Goal: Task Accomplishment & Management: Complete application form

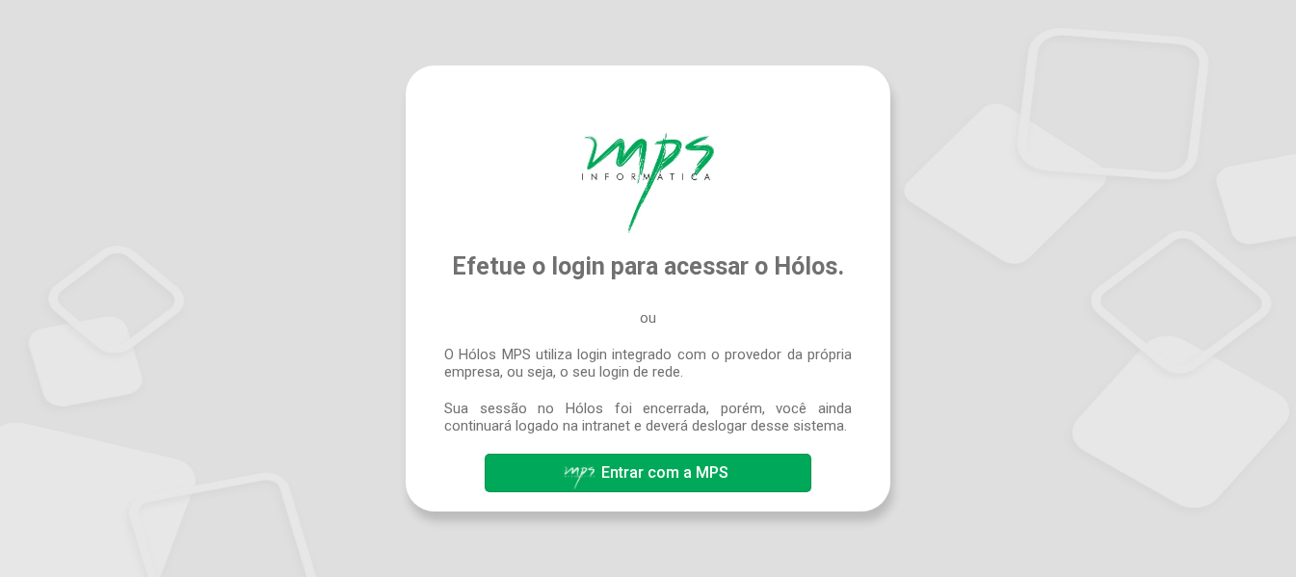
click at [647, 475] on span "Entrar com a MPS" at bounding box center [664, 472] width 127 height 18
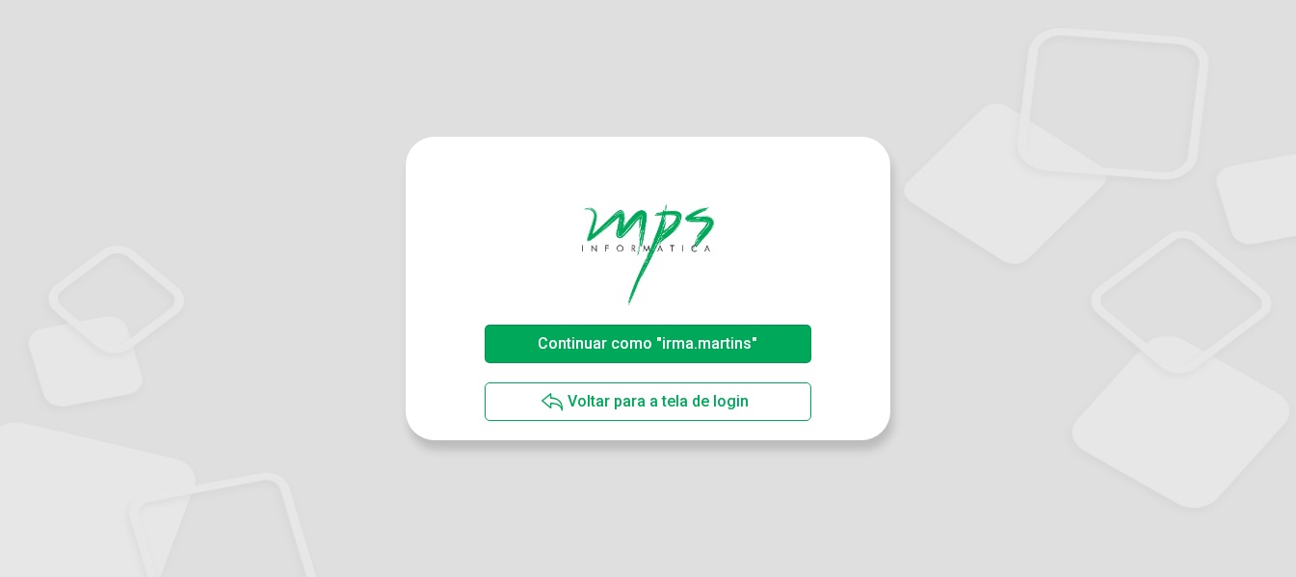
click at [665, 348] on span "Continuar como "irma.martins"" at bounding box center [648, 343] width 220 height 18
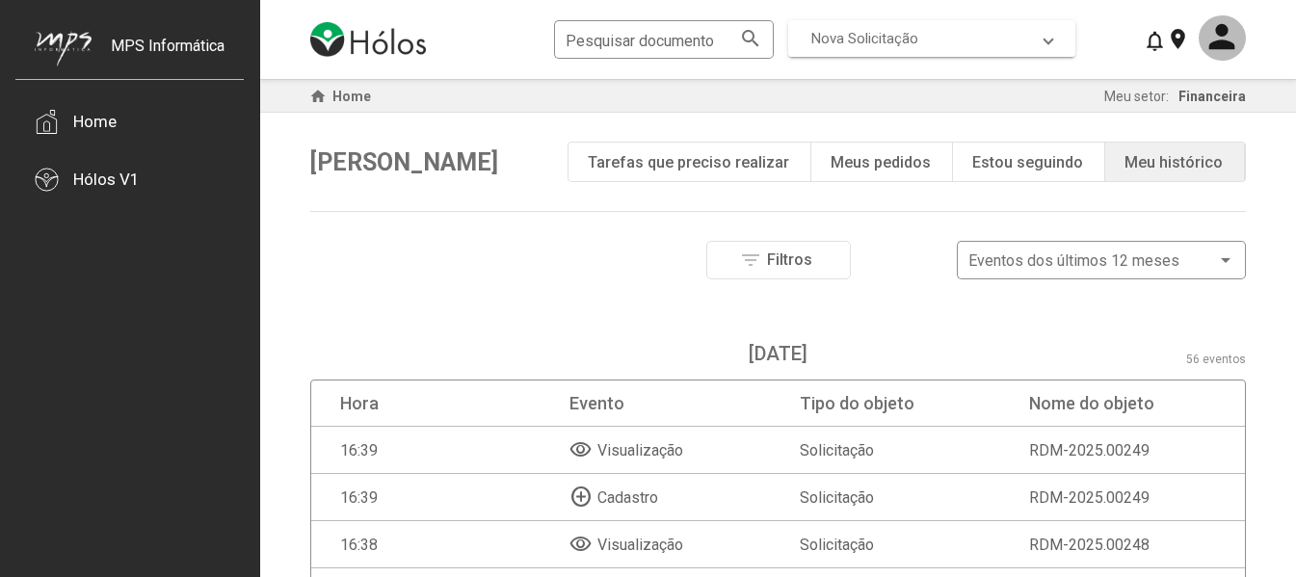
click at [1050, 40] on span at bounding box center [1048, 38] width 8 height 17
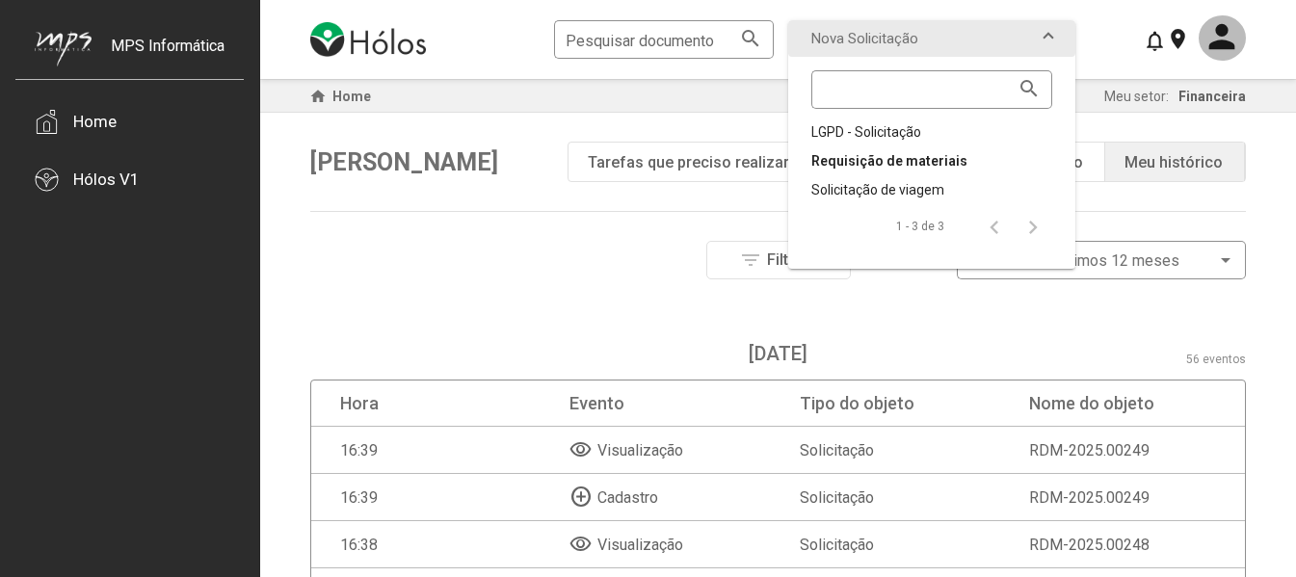
click at [945, 158] on div "Requisição de materiais" at bounding box center [931, 160] width 241 height 19
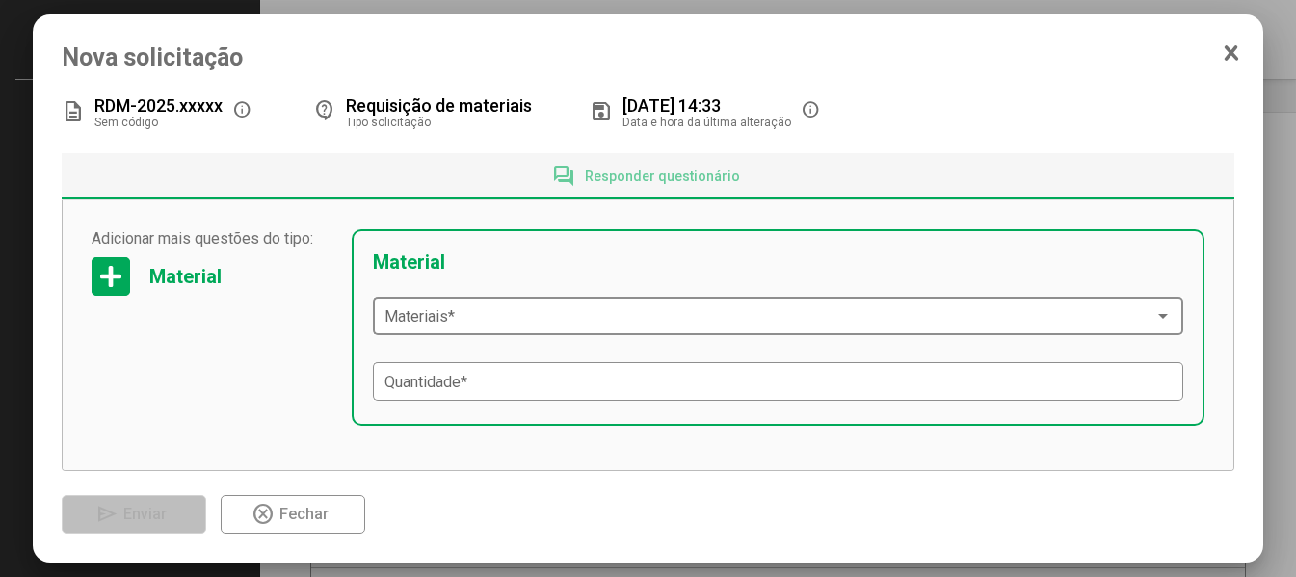
click at [1154, 315] on div at bounding box center [1162, 315] width 17 height 15
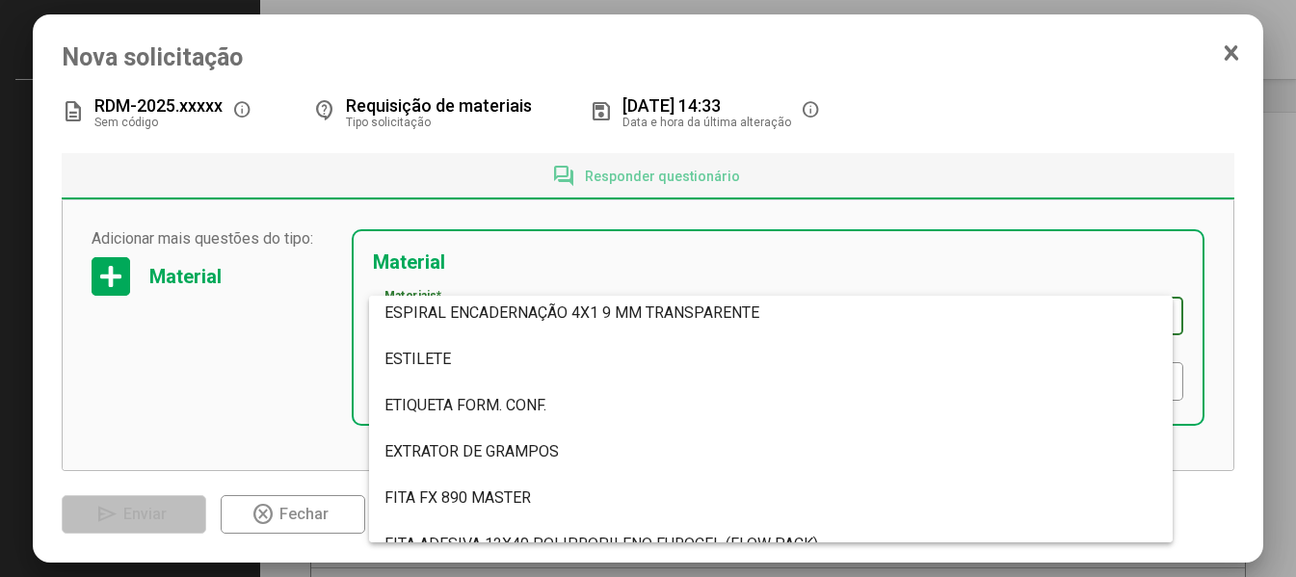
scroll to position [4625, 0]
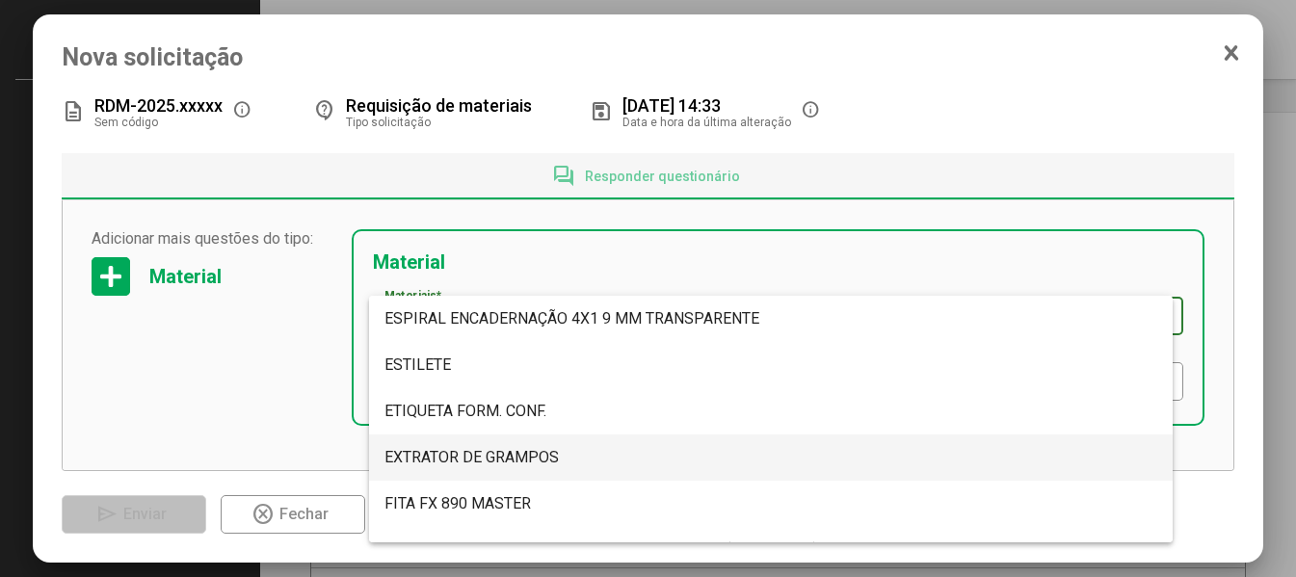
click at [407, 451] on span "EXTRATOR DE GRAMPOS" at bounding box center [471, 457] width 174 height 18
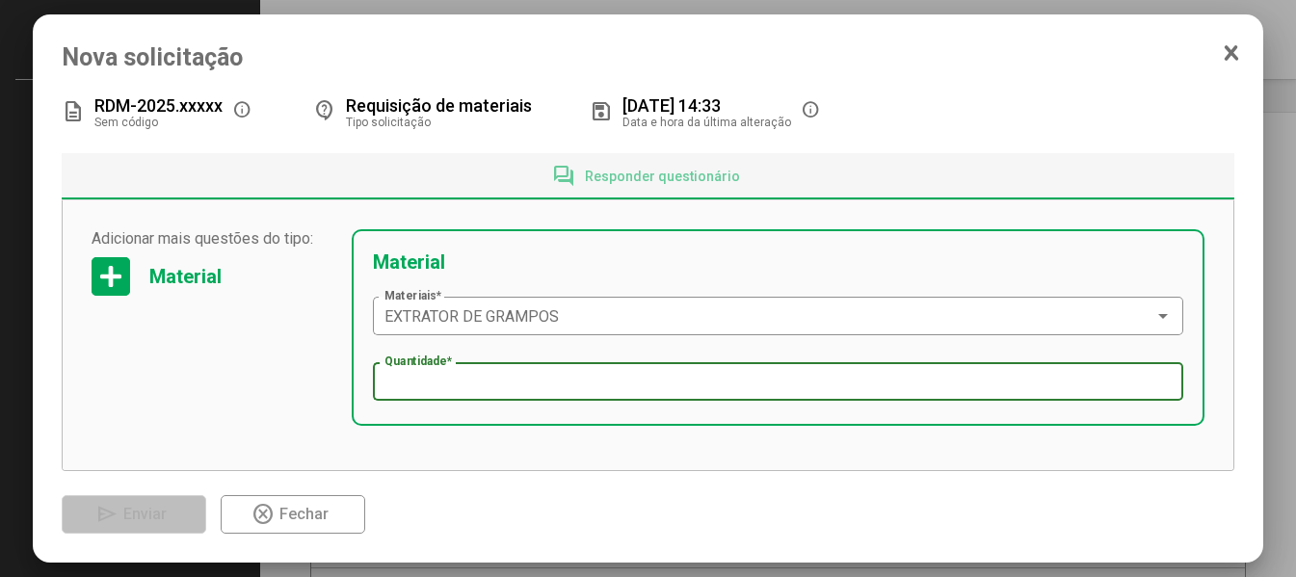
type input "*"
click at [1149, 388] on input "*" at bounding box center [778, 382] width 788 height 17
type input "*"
click at [1213, 52] on span "Nova solicitação" at bounding box center [649, 57] width 1174 height 28
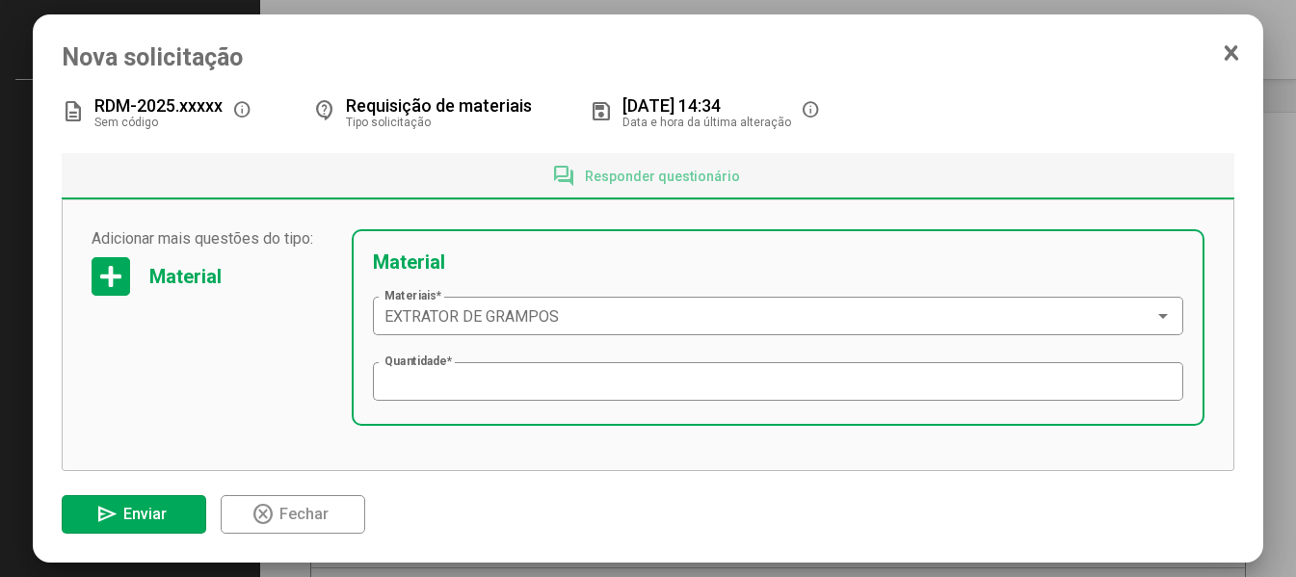
click at [1228, 55] on icon at bounding box center [1231, 52] width 15 height 19
